Goal: Task Accomplishment & Management: Use online tool/utility

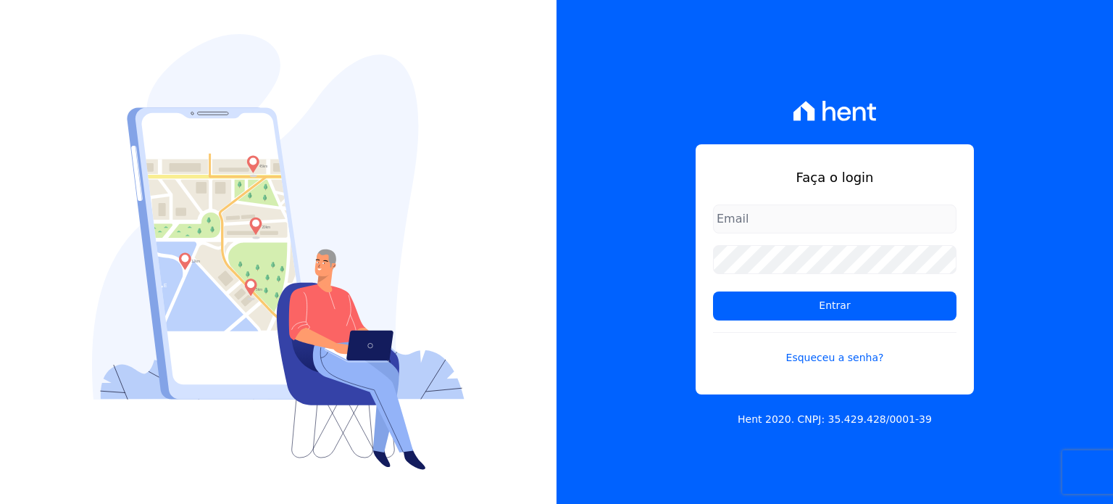
type input "[PERSON_NAME][EMAIL_ADDRESS][PERSON_NAME][DOMAIN_NAME]"
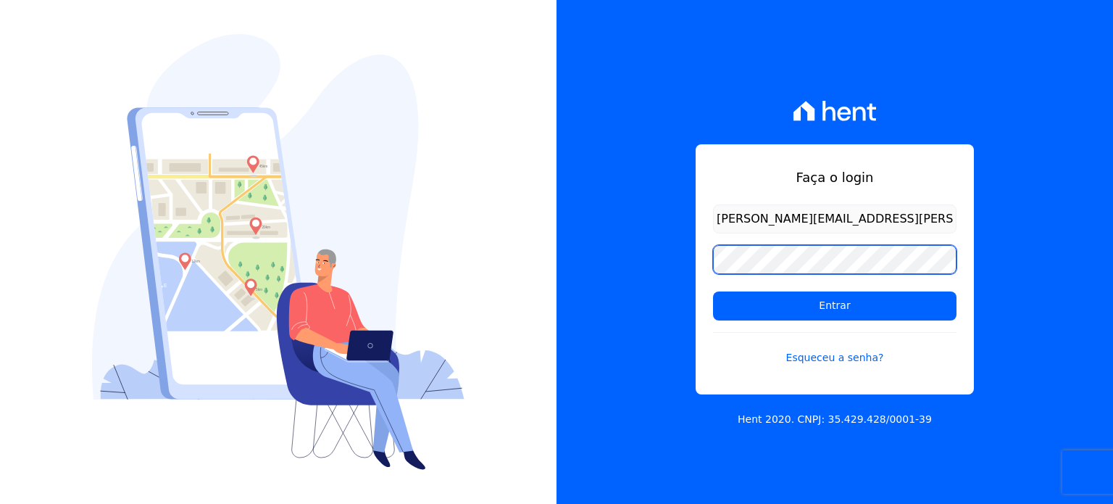
click at [650, 241] on div "Faça o login [PERSON_NAME][EMAIL_ADDRESS][PERSON_NAME][DOMAIN_NAME] Entrar Esqu…" at bounding box center [835, 252] width 557 height 504
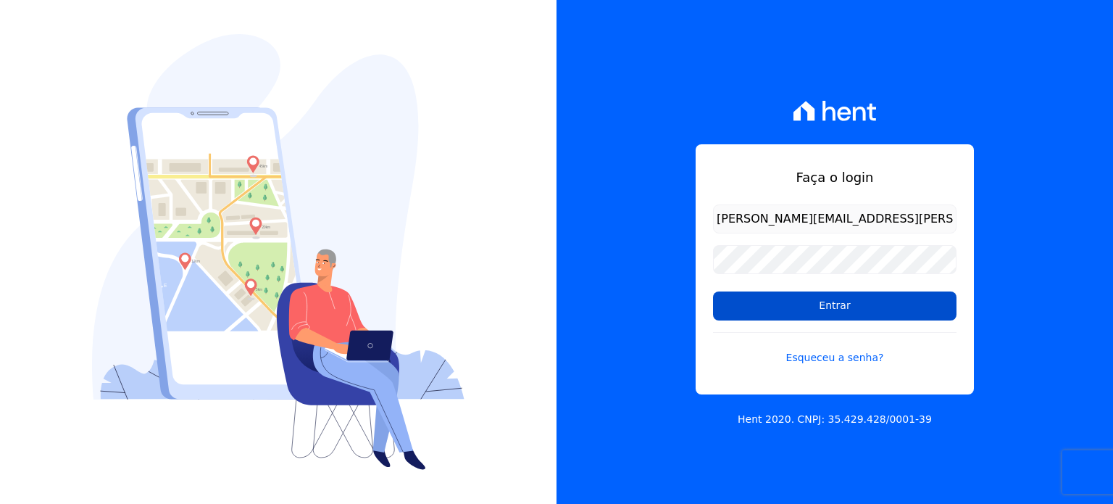
click at [721, 304] on input "Entrar" at bounding box center [835, 305] width 244 height 29
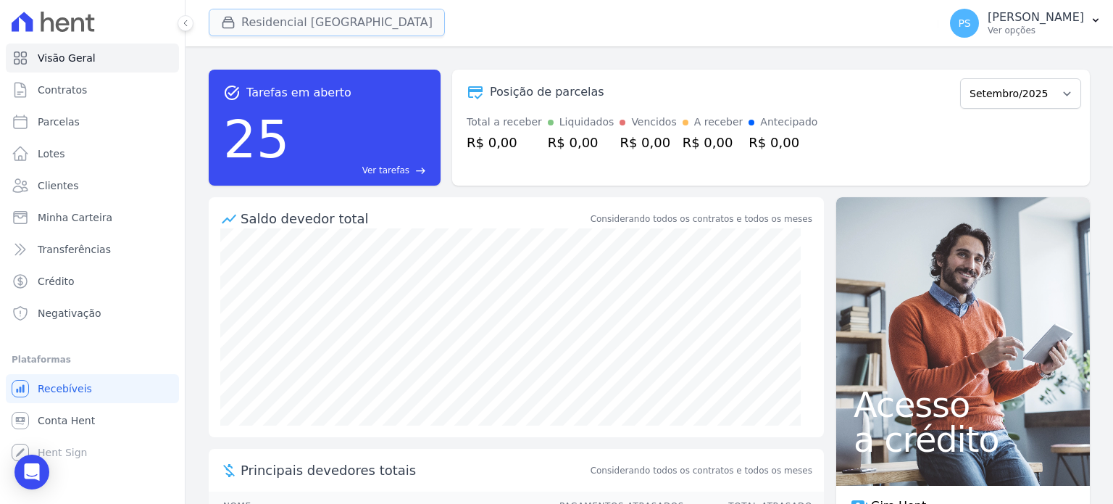
click at [267, 22] on button "Residencial Villa Sardenha" at bounding box center [327, 23] width 236 height 28
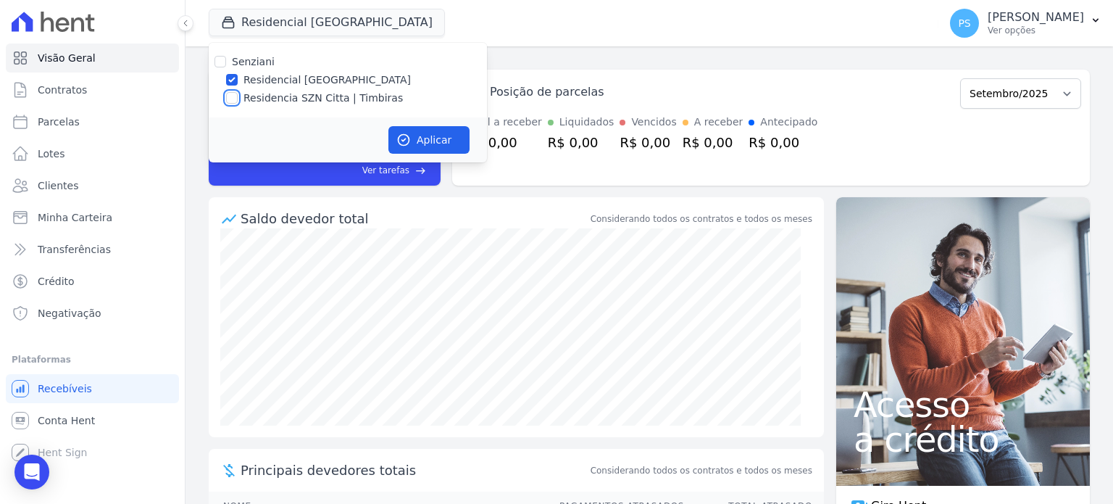
click at [229, 92] on input "Residencia SZN Citta | Timbiras" at bounding box center [232, 98] width 12 height 12
checkbox input "true"
click at [229, 85] on input "Residencial Villa Sardenha" at bounding box center [232, 80] width 12 height 12
checkbox input "false"
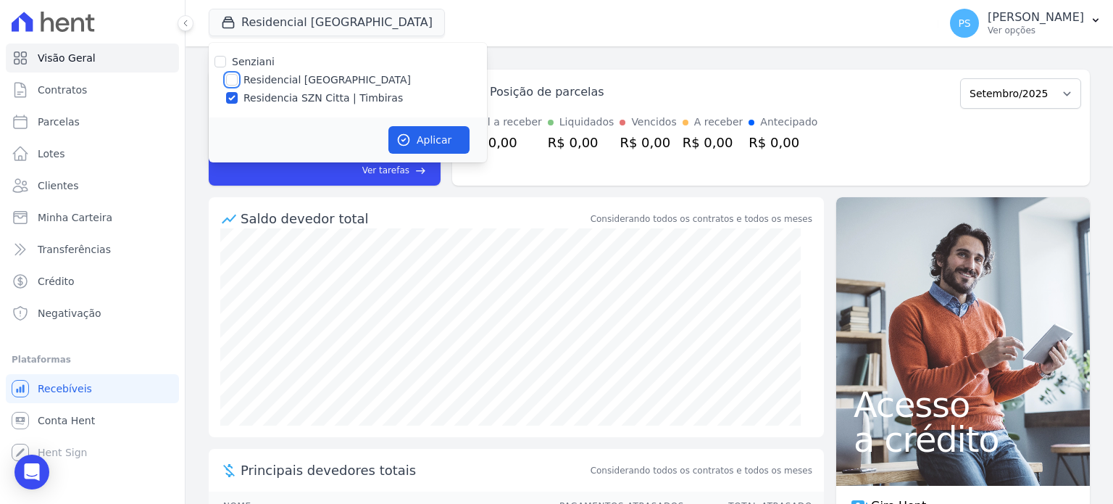
checkbox input "false"
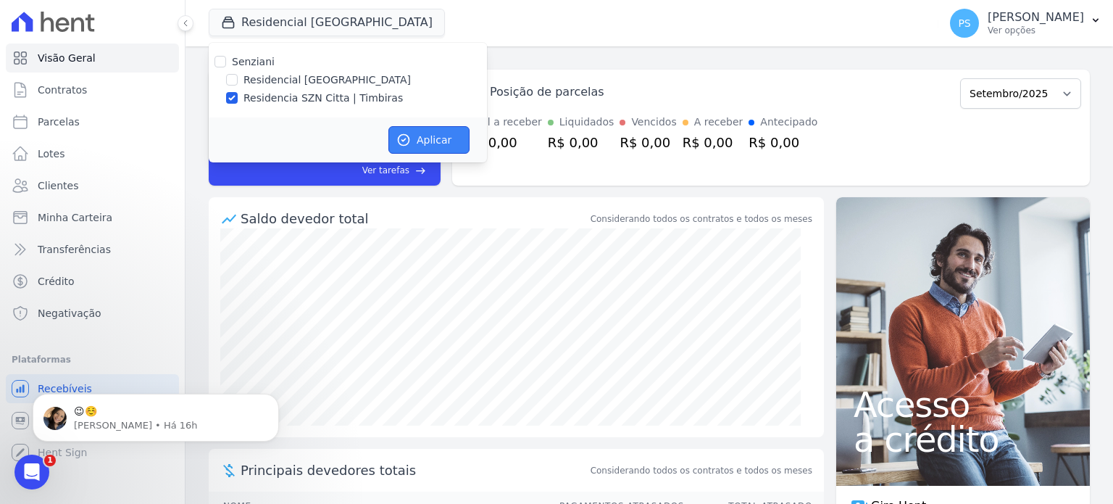
click at [450, 140] on button "Aplicar" at bounding box center [429, 140] width 81 height 28
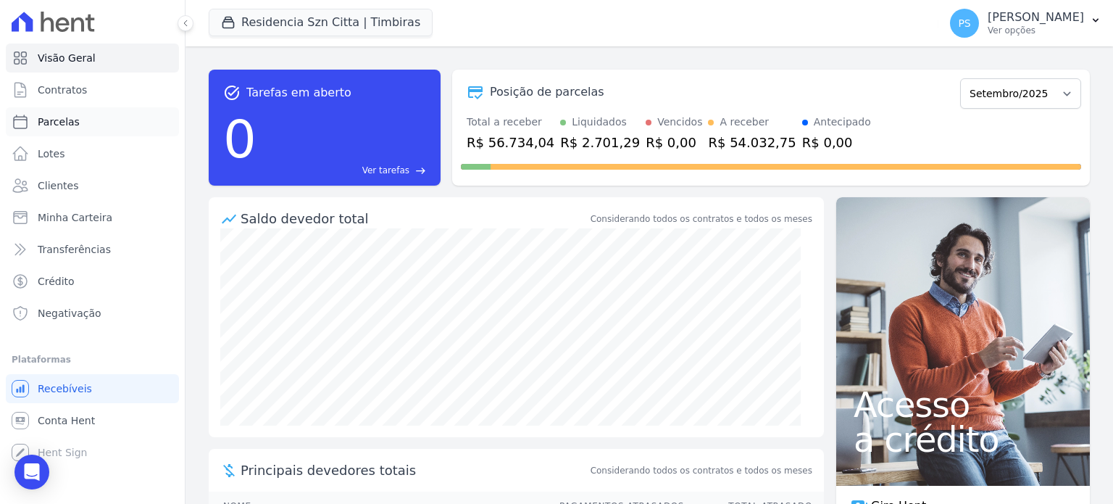
click at [49, 122] on span "Parcelas" at bounding box center [59, 122] width 42 height 14
select select
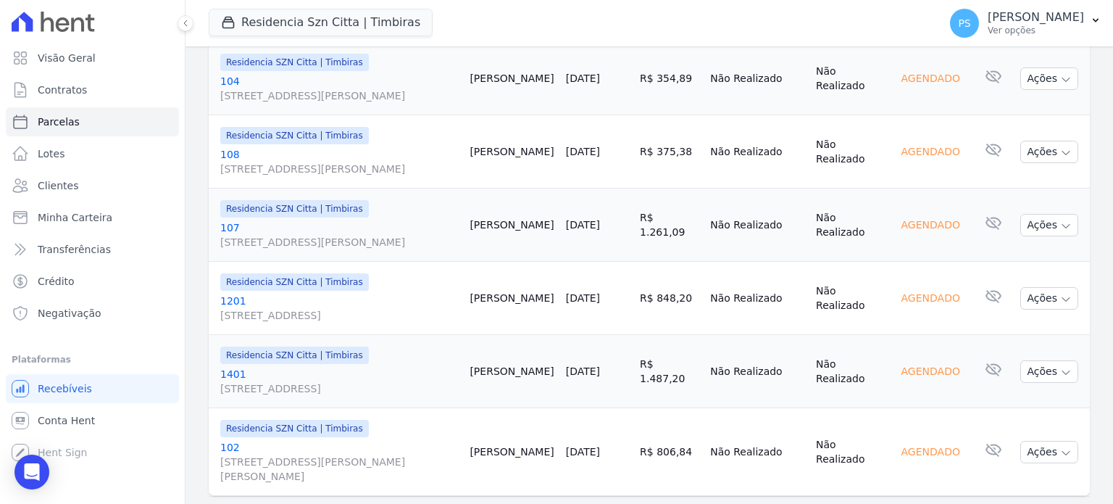
scroll to position [1870, 0]
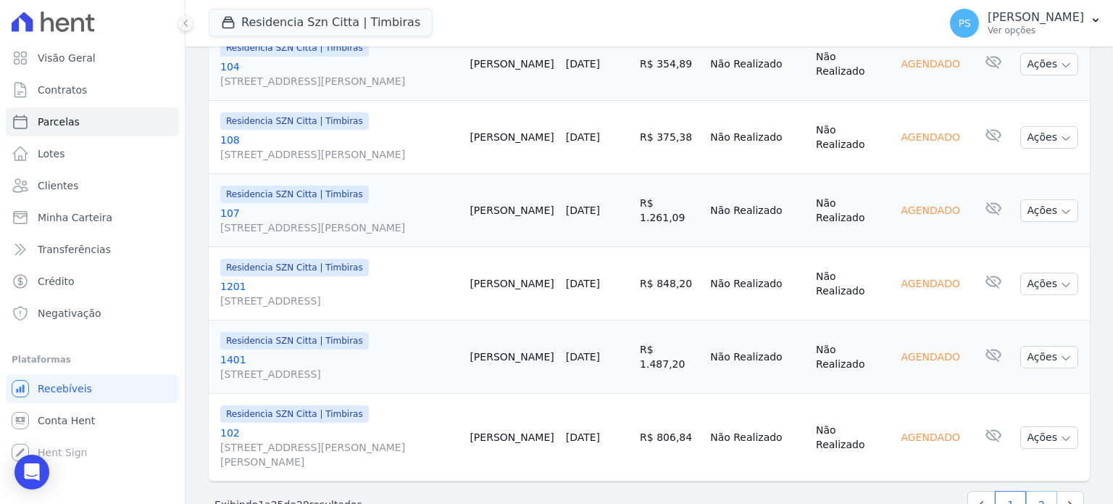
click at [1026, 491] on link "2" at bounding box center [1041, 505] width 31 height 28
select select
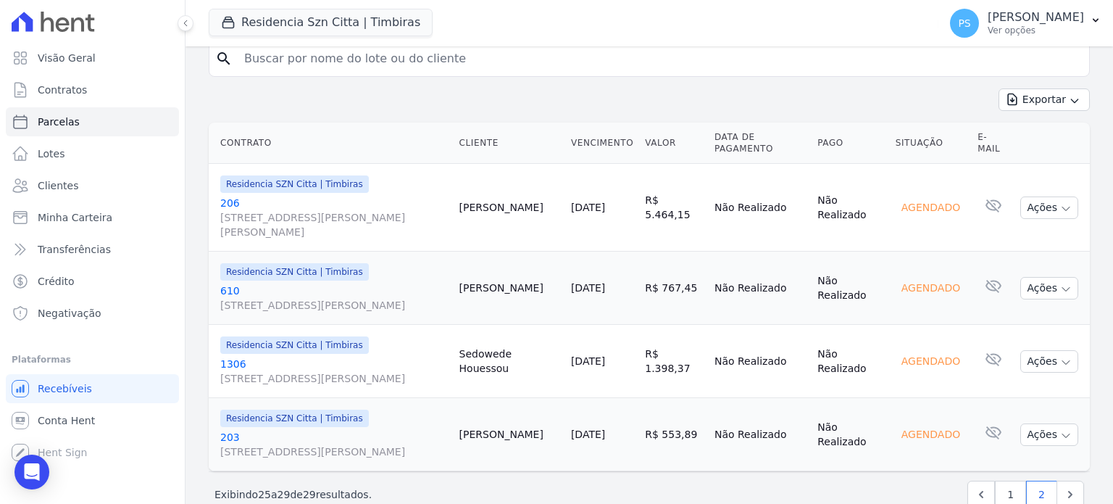
scroll to position [307, 0]
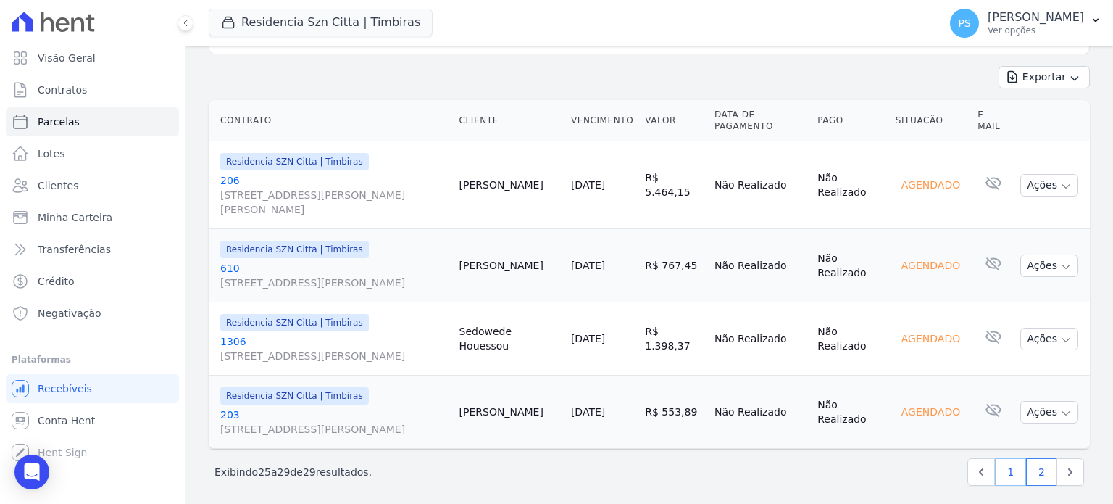
click at [997, 459] on link "1" at bounding box center [1010, 472] width 31 height 28
select select
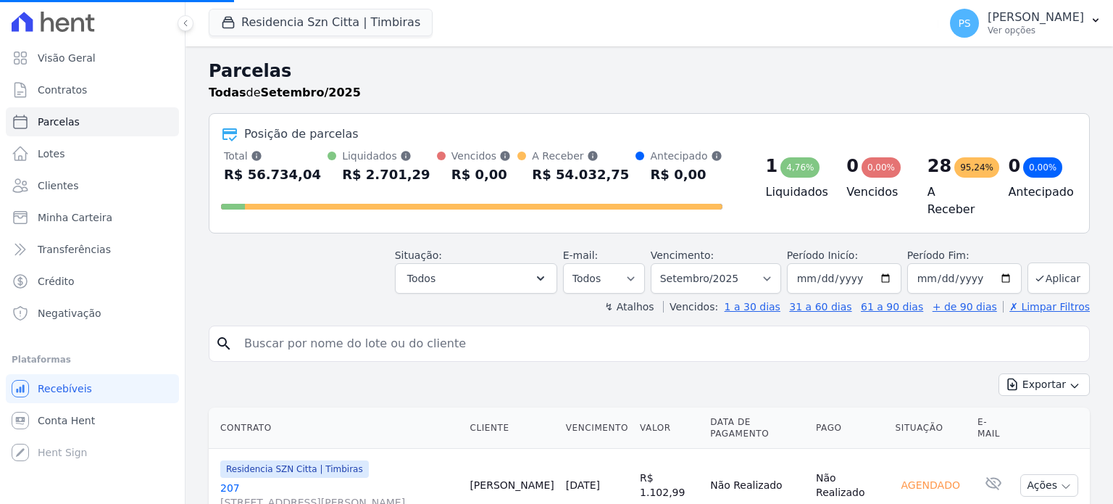
select select
click at [1087, 20] on button "PS Paula Silva Ver opções" at bounding box center [1026, 23] width 175 height 41
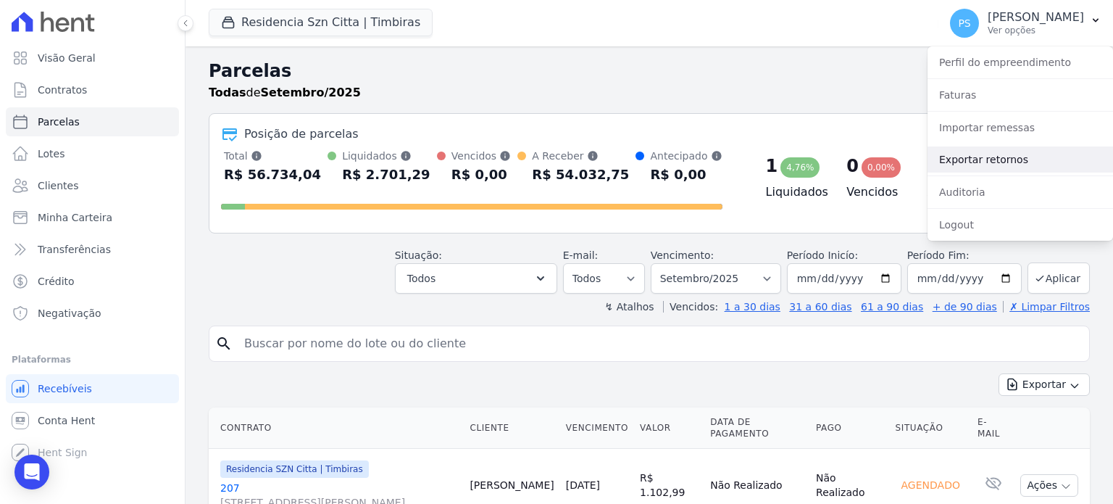
click at [989, 162] on link "Exportar retornos" at bounding box center [1021, 159] width 186 height 26
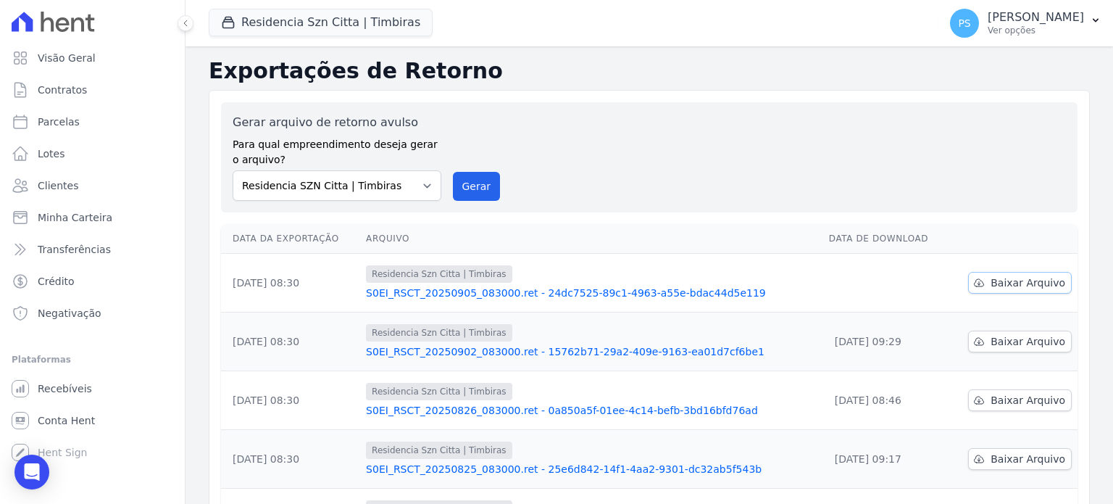
click at [997, 280] on span "Baixar Arquivo" at bounding box center [1028, 282] width 75 height 14
